Goal: Find specific page/section: Find specific page/section

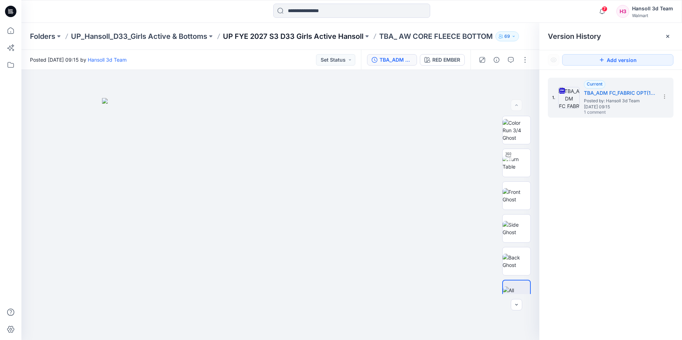
click at [310, 32] on p "UP FYE 2027 S3 D33 Girls Active Hansoll" at bounding box center [293, 36] width 141 height 10
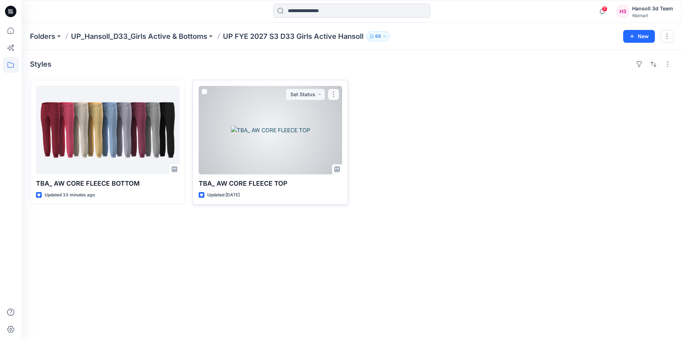
click at [236, 96] on div at bounding box center [270, 130] width 143 height 88
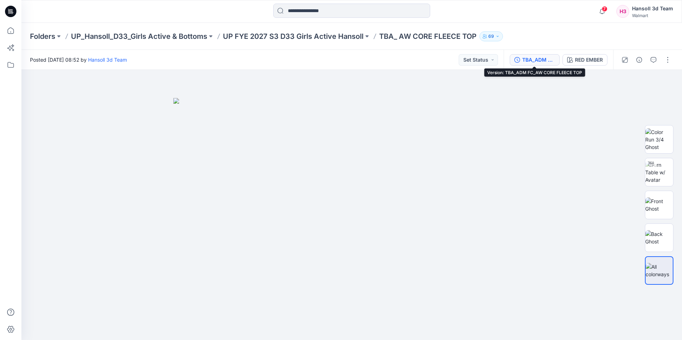
click at [535, 60] on div "TBA_ADM FC_AW CORE FLEECE TOP" at bounding box center [538, 60] width 33 height 8
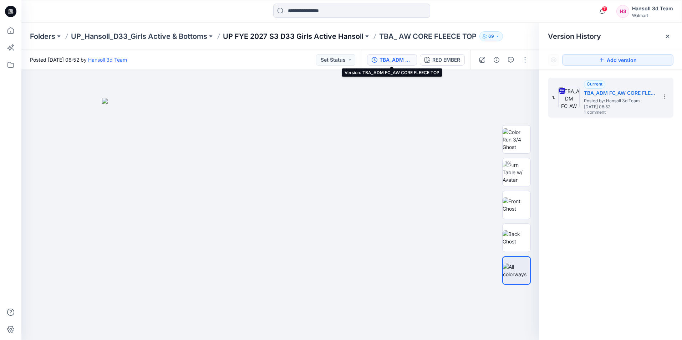
click at [324, 37] on p "UP FYE 2027 S3 D33 Girls Active Hansoll" at bounding box center [293, 36] width 141 height 10
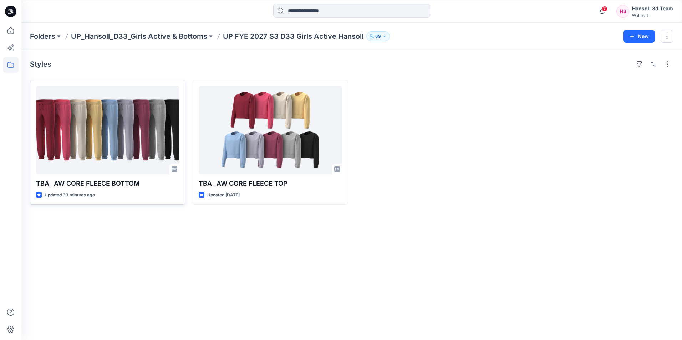
click at [179, 136] on div "TBA_ AW CORE FLEECE BOTTOM Updated 33 minutes ago" at bounding box center [108, 142] width 156 height 125
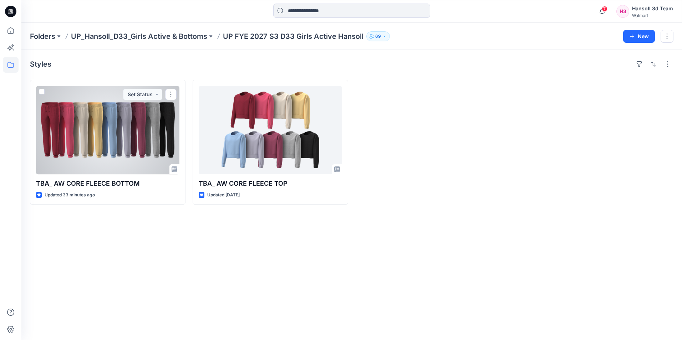
click at [128, 147] on div at bounding box center [107, 130] width 143 height 88
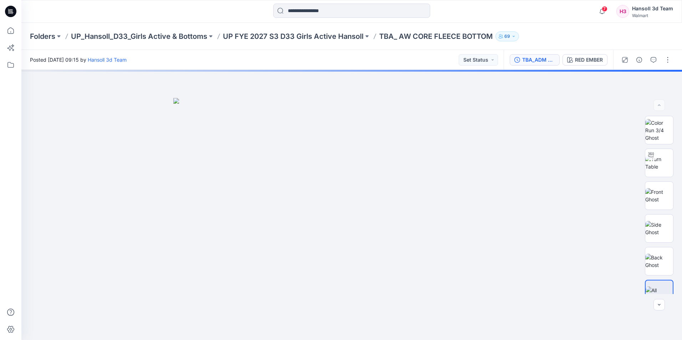
click at [527, 63] on div "TBA_ADM FC_FABRIC OPT(1)_AW CORE FLEECE BOTTOM" at bounding box center [538, 60] width 33 height 8
